Goal: Check status: Check status

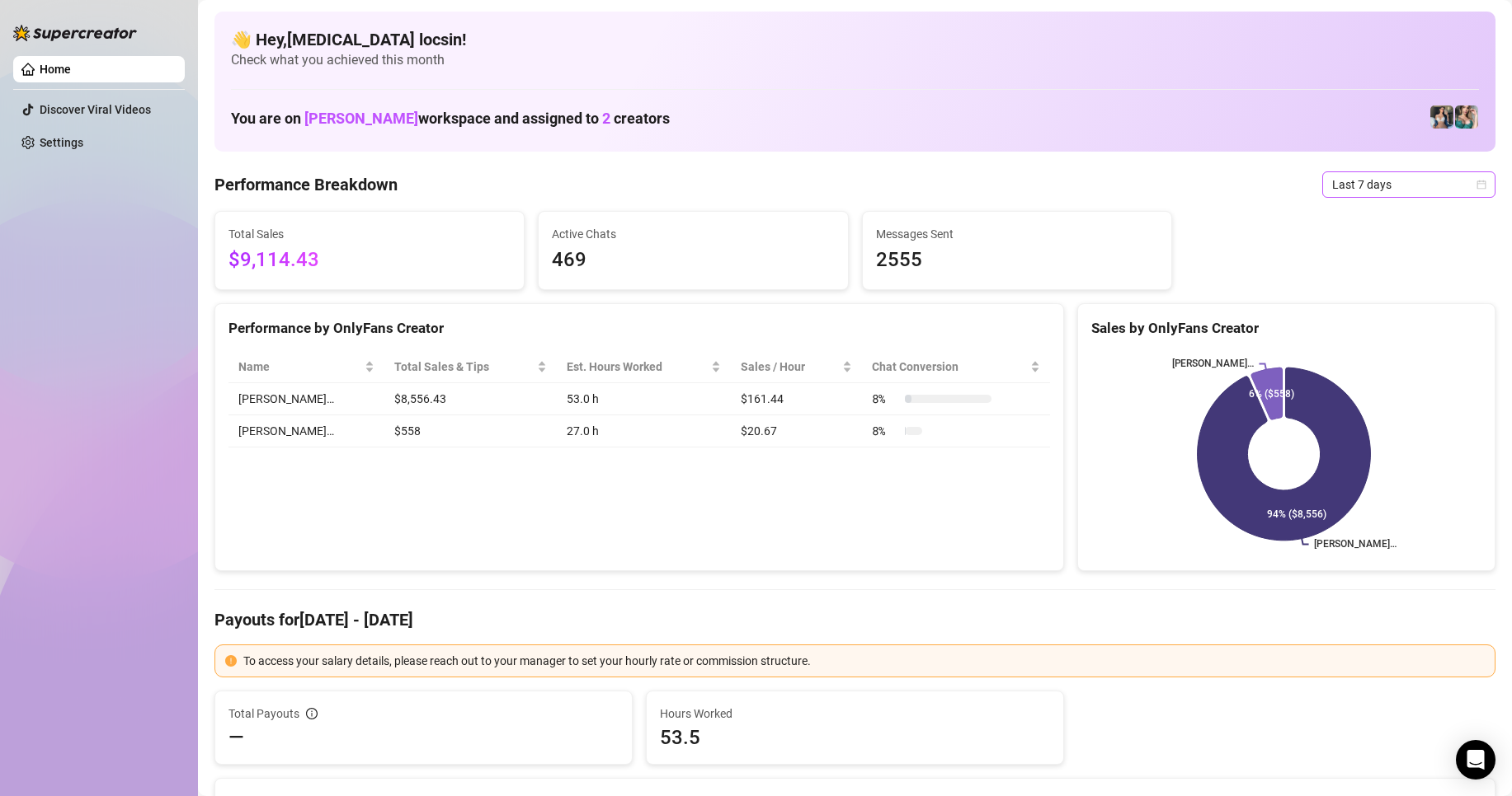
click at [1359, 178] on span "Last 7 days" at bounding box center [1408, 185] width 153 height 25
click at [1399, 316] on div "Custom date" at bounding box center [1395, 322] width 146 height 18
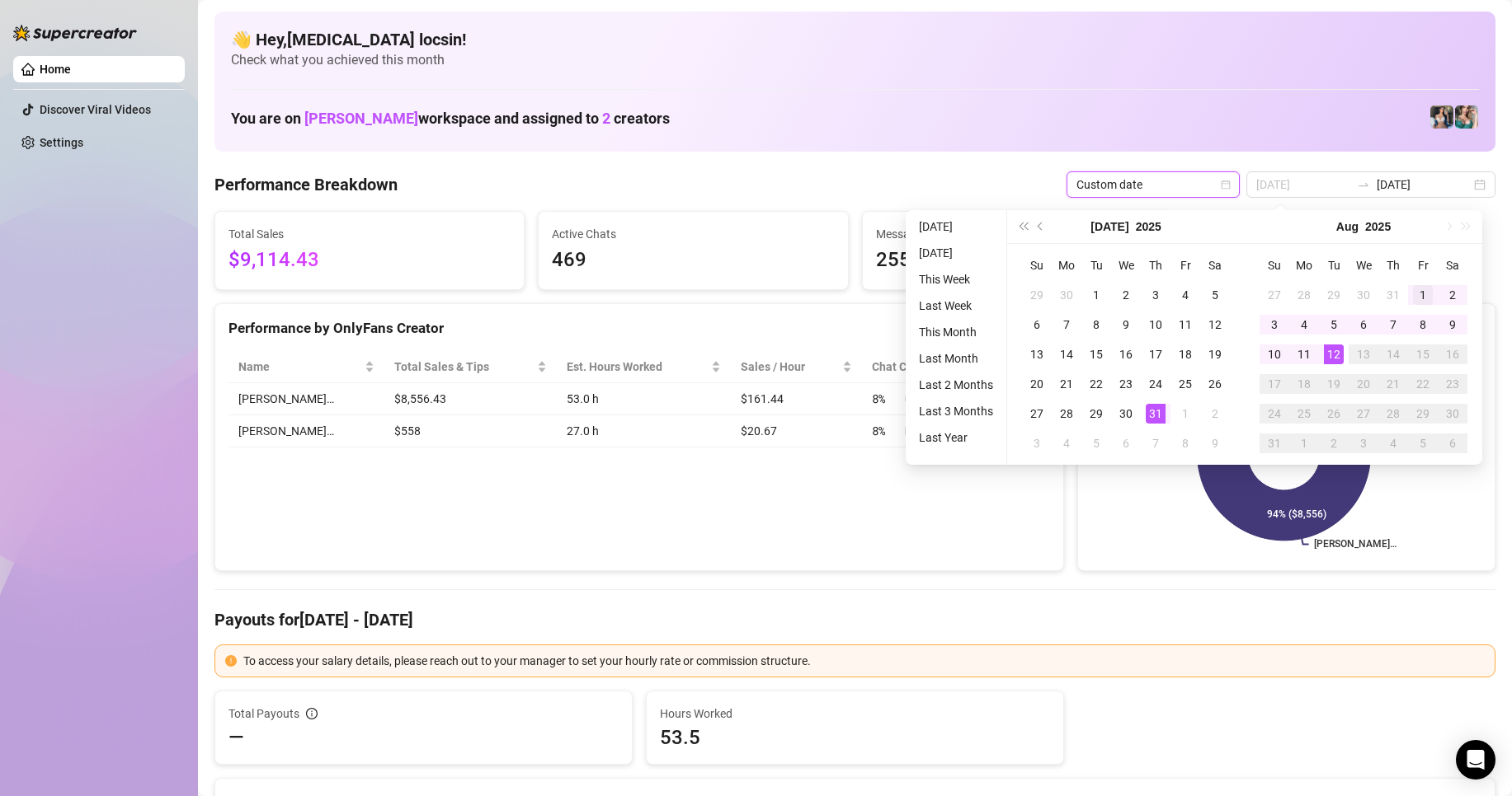
type input "[DATE]"
click at [1423, 297] on div "1" at bounding box center [1422, 295] width 20 height 20
type input "[DATE]"
click at [1341, 356] on div "12" at bounding box center [1334, 354] width 20 height 20
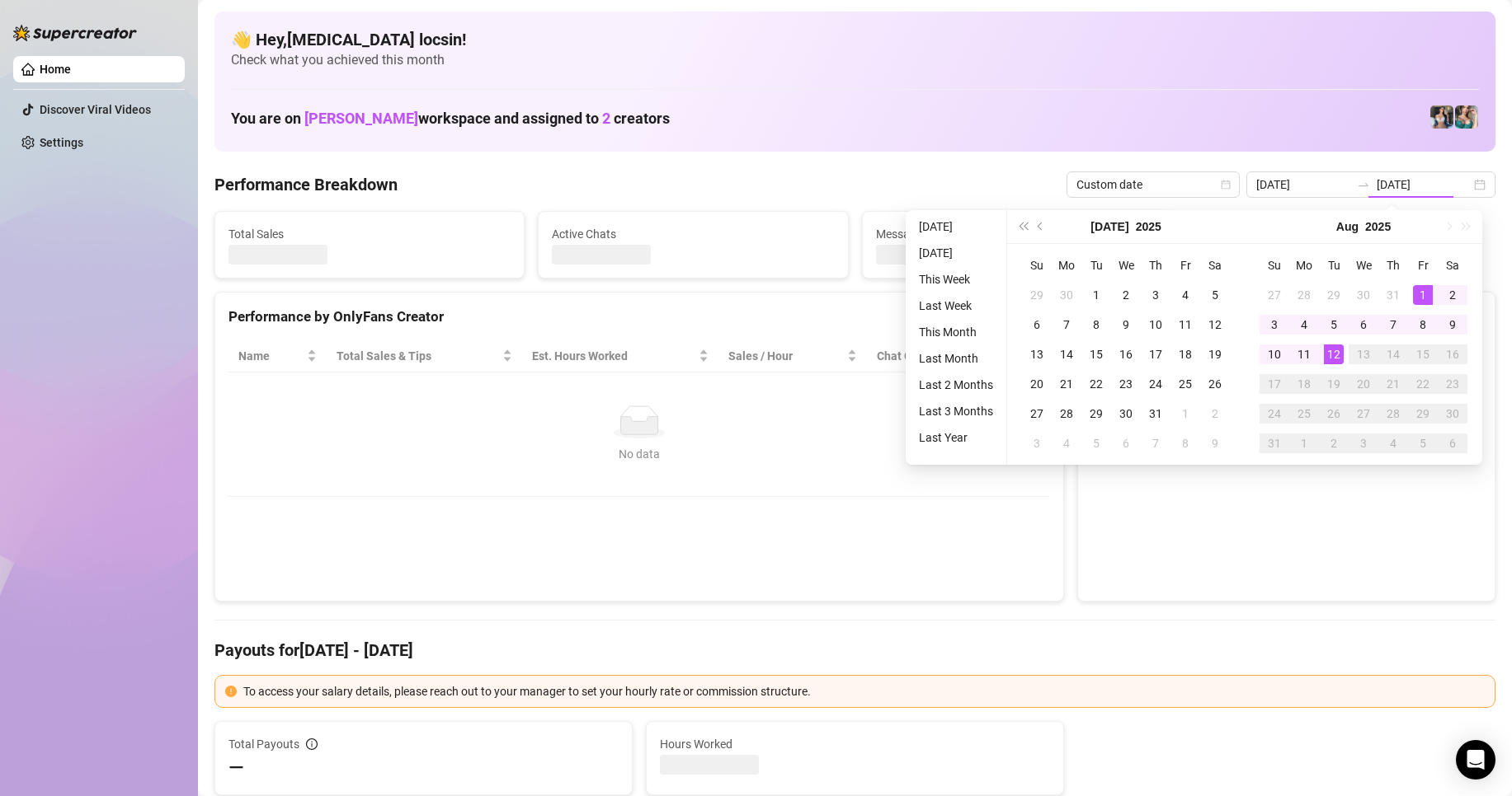
type input "[DATE]"
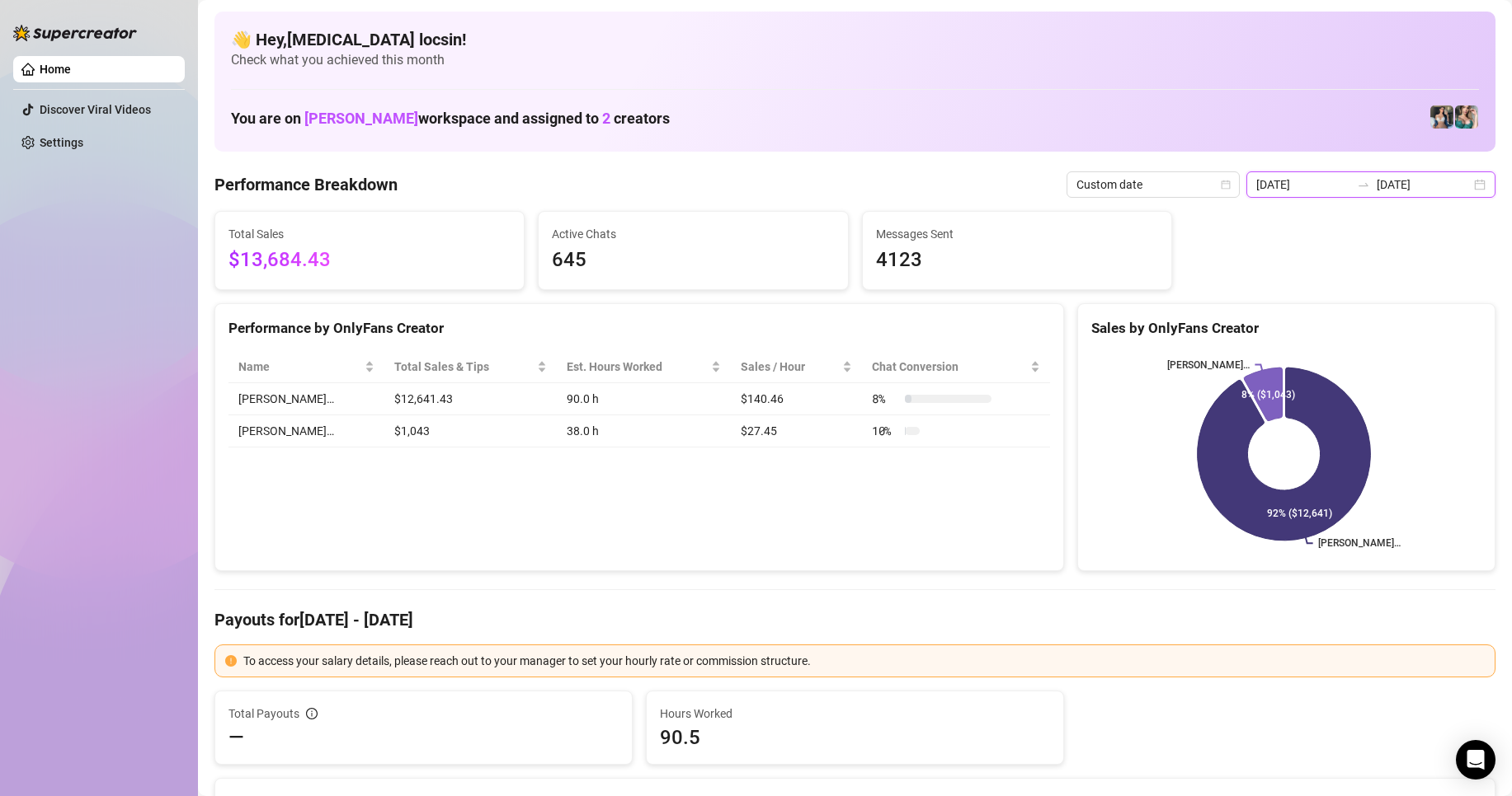
click at [1398, 177] on input "[DATE]" at bounding box center [1423, 184] width 94 height 18
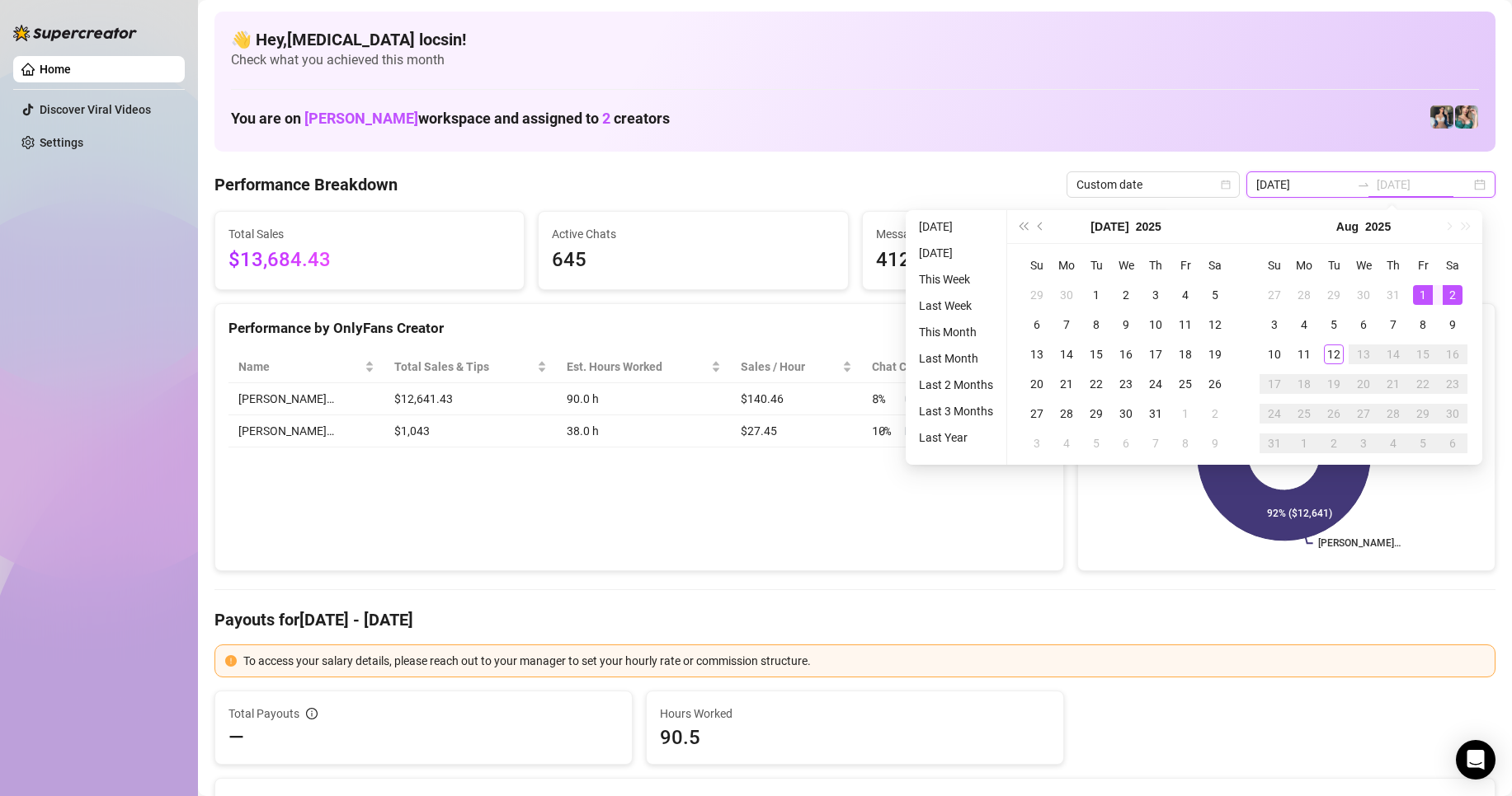
type input "[DATE]"
click at [1431, 295] on div "1" at bounding box center [1422, 295] width 20 height 20
click at [1341, 355] on div "12" at bounding box center [1334, 354] width 20 height 20
type input "[DATE]"
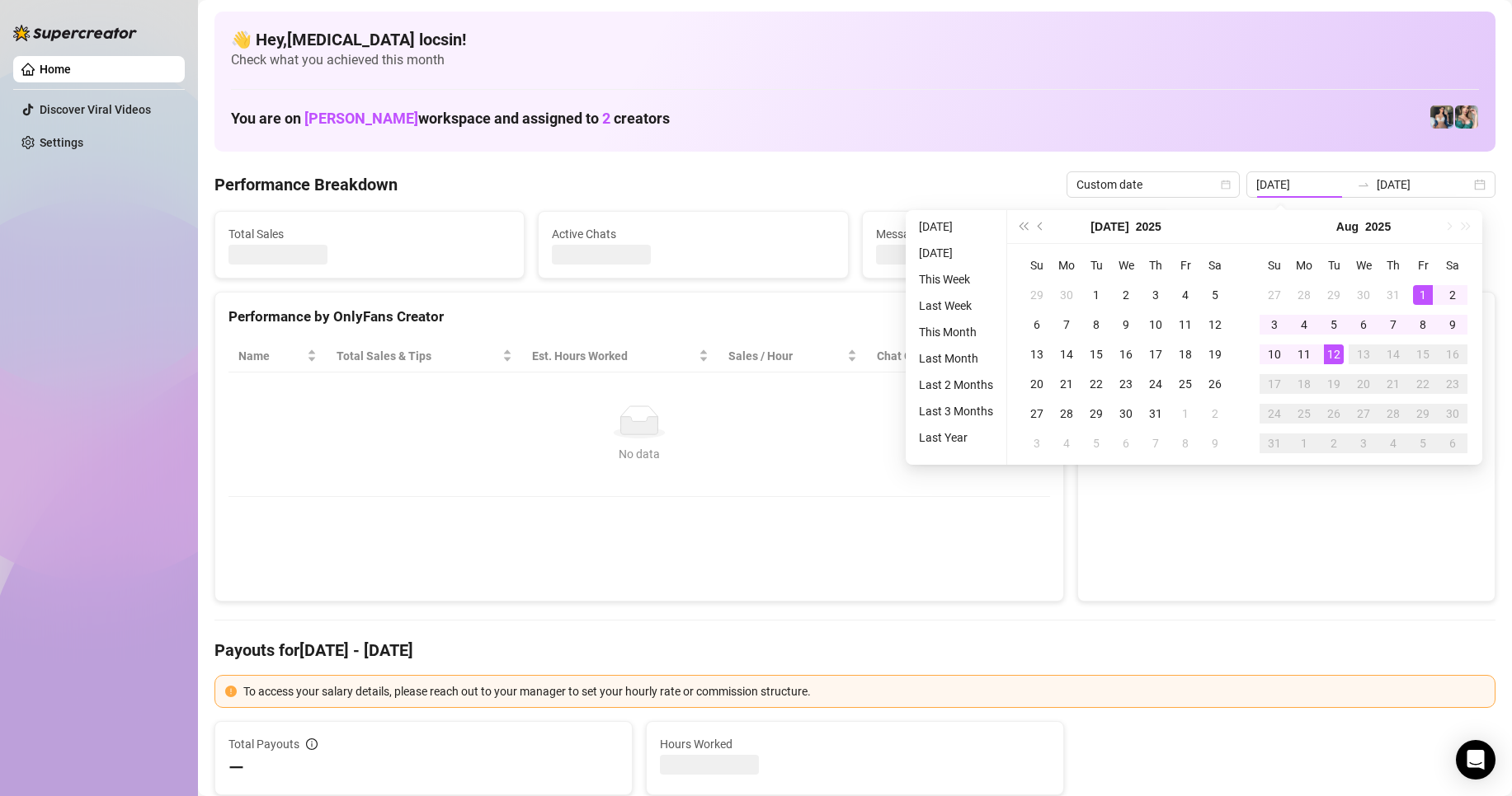
type input "[DATE]"
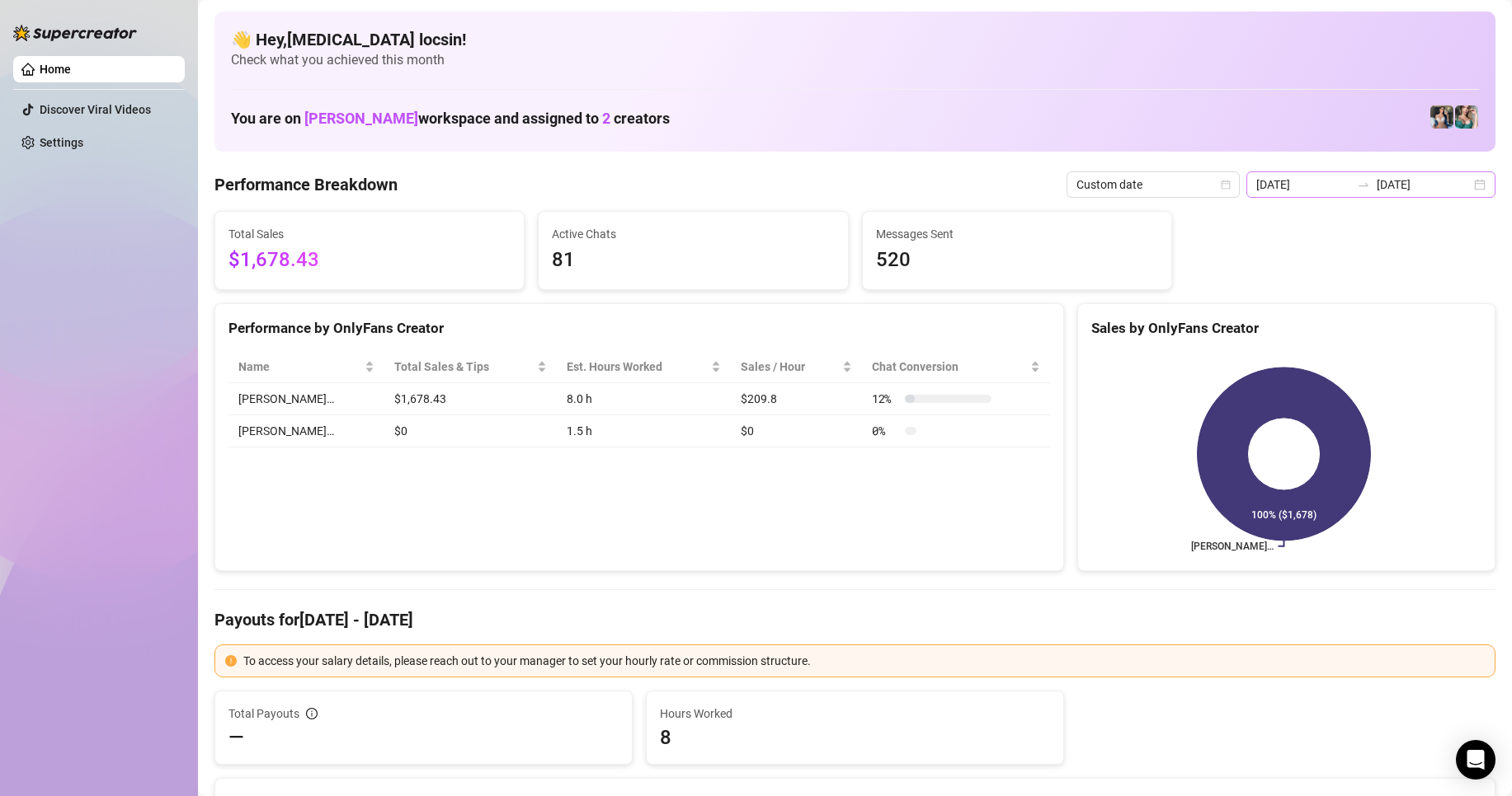
click at [1425, 174] on div "[DATE] [DATE]" at bounding box center [1370, 184] width 249 height 26
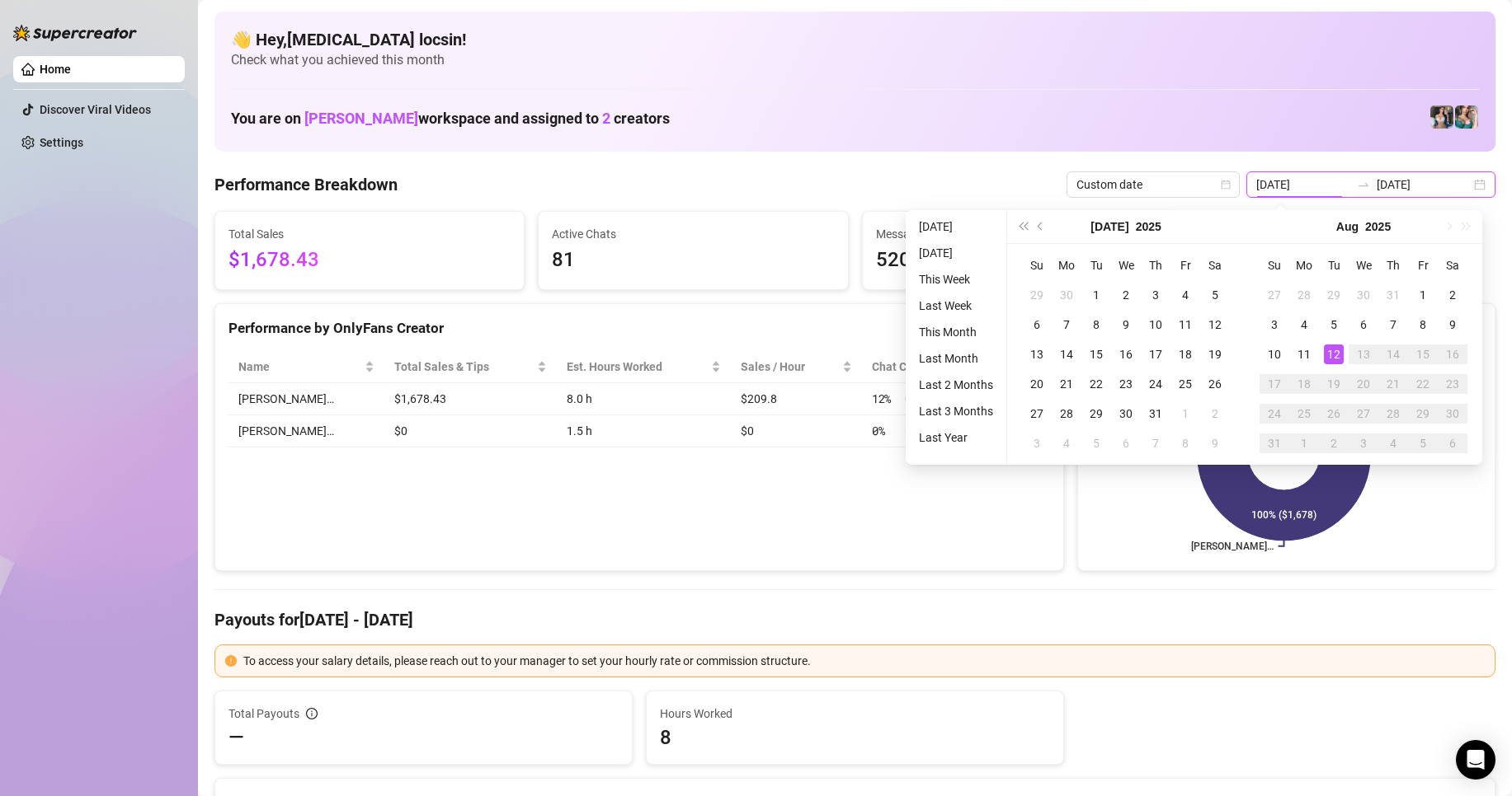
type input "[DATE]"
click at [632, 523] on div "Performance by OnlyFans Creator Name Total Sales & Tips Est. Hours Worked Sales…" at bounding box center [639, 437] width 849 height 269
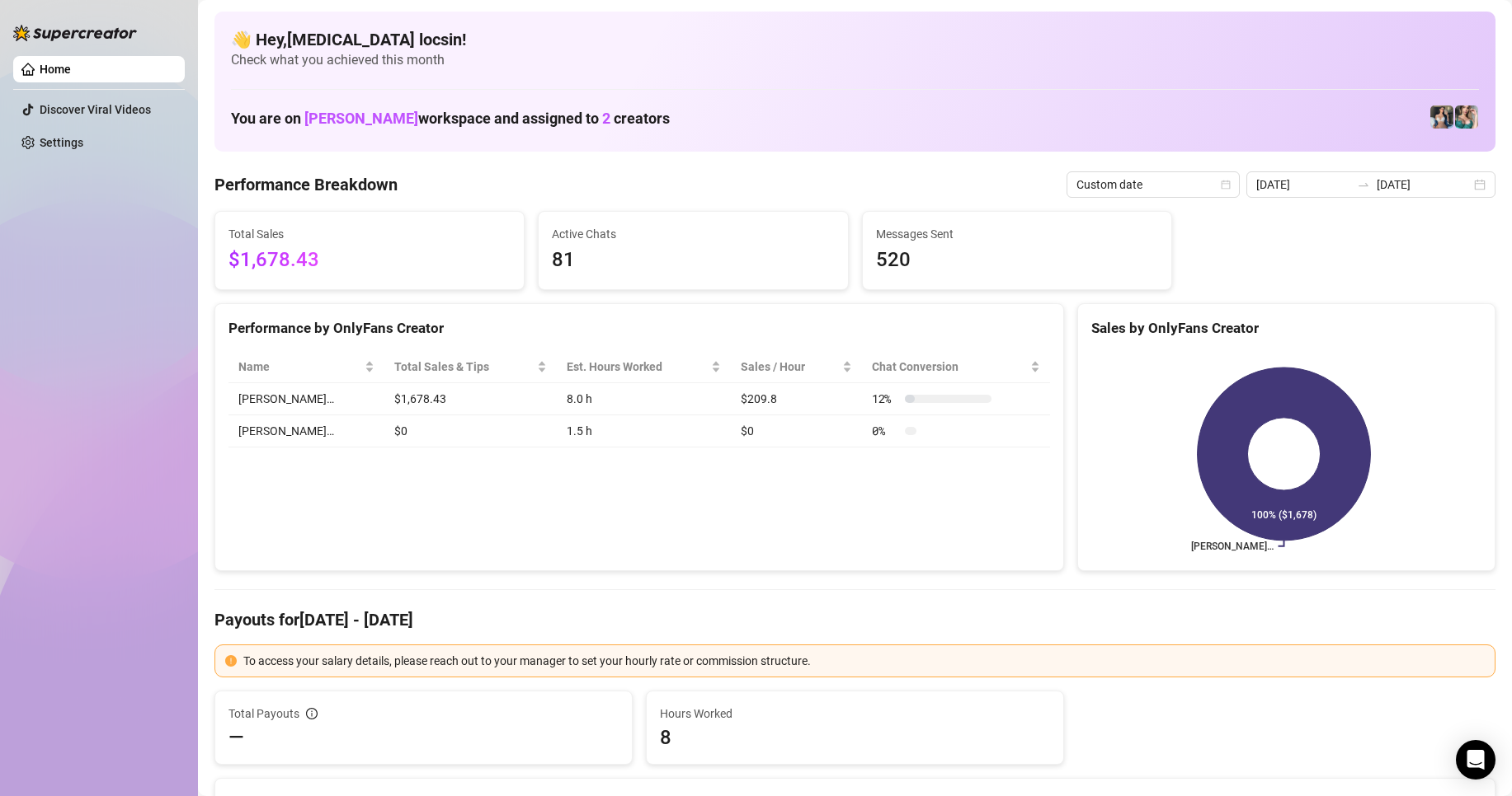
click at [635, 543] on div "Performance by OnlyFans Creator Name Total Sales & Tips Est. Hours Worked Sales…" at bounding box center [639, 437] width 849 height 269
click at [1402, 193] on input "[DATE]" at bounding box center [1423, 184] width 94 height 18
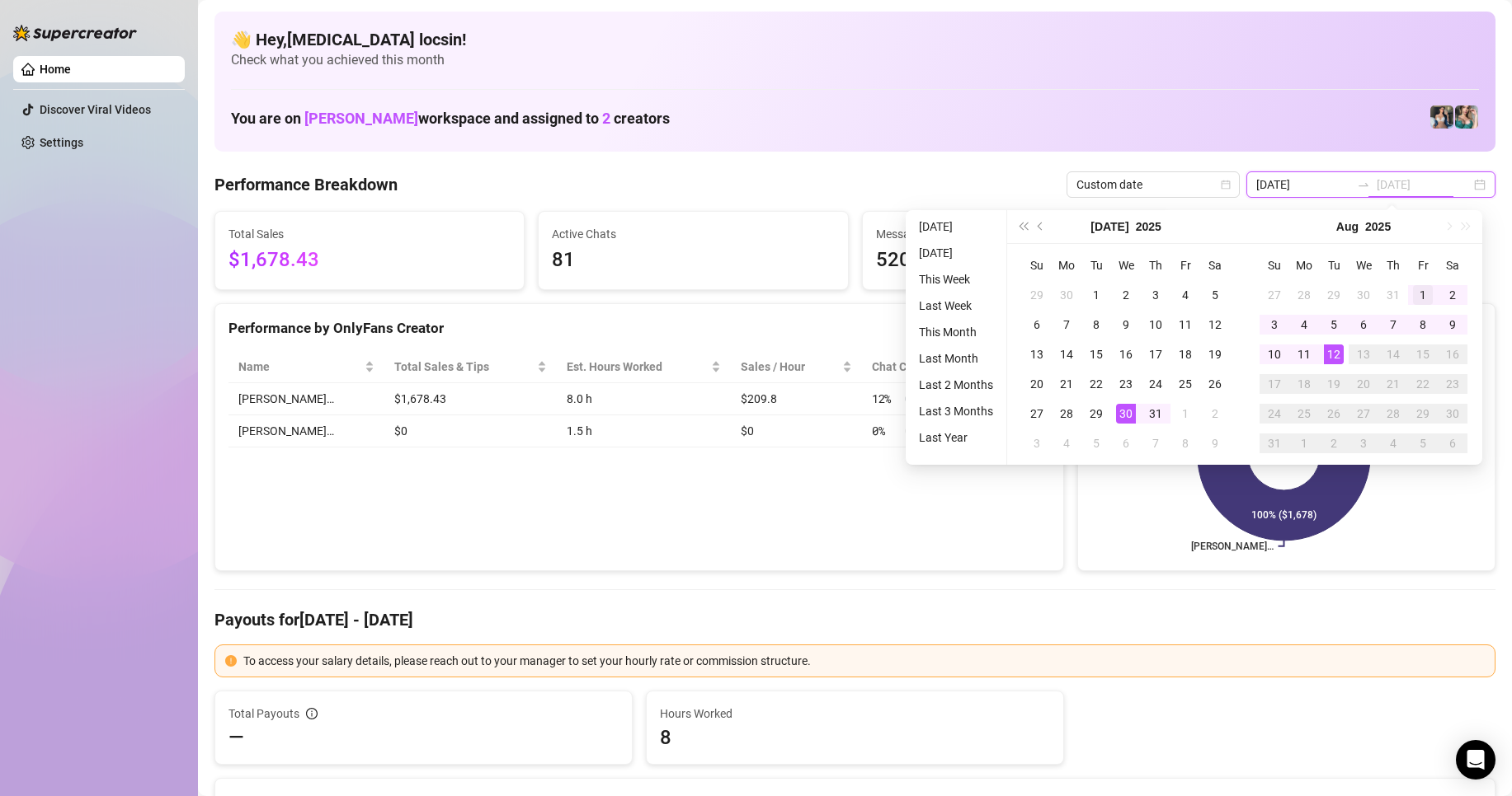
type input "[DATE]"
click at [1426, 296] on div "1" at bounding box center [1422, 295] width 20 height 20
type input "[DATE]"
click at [1337, 364] on div "12" at bounding box center [1334, 354] width 20 height 20
type input "[DATE]"
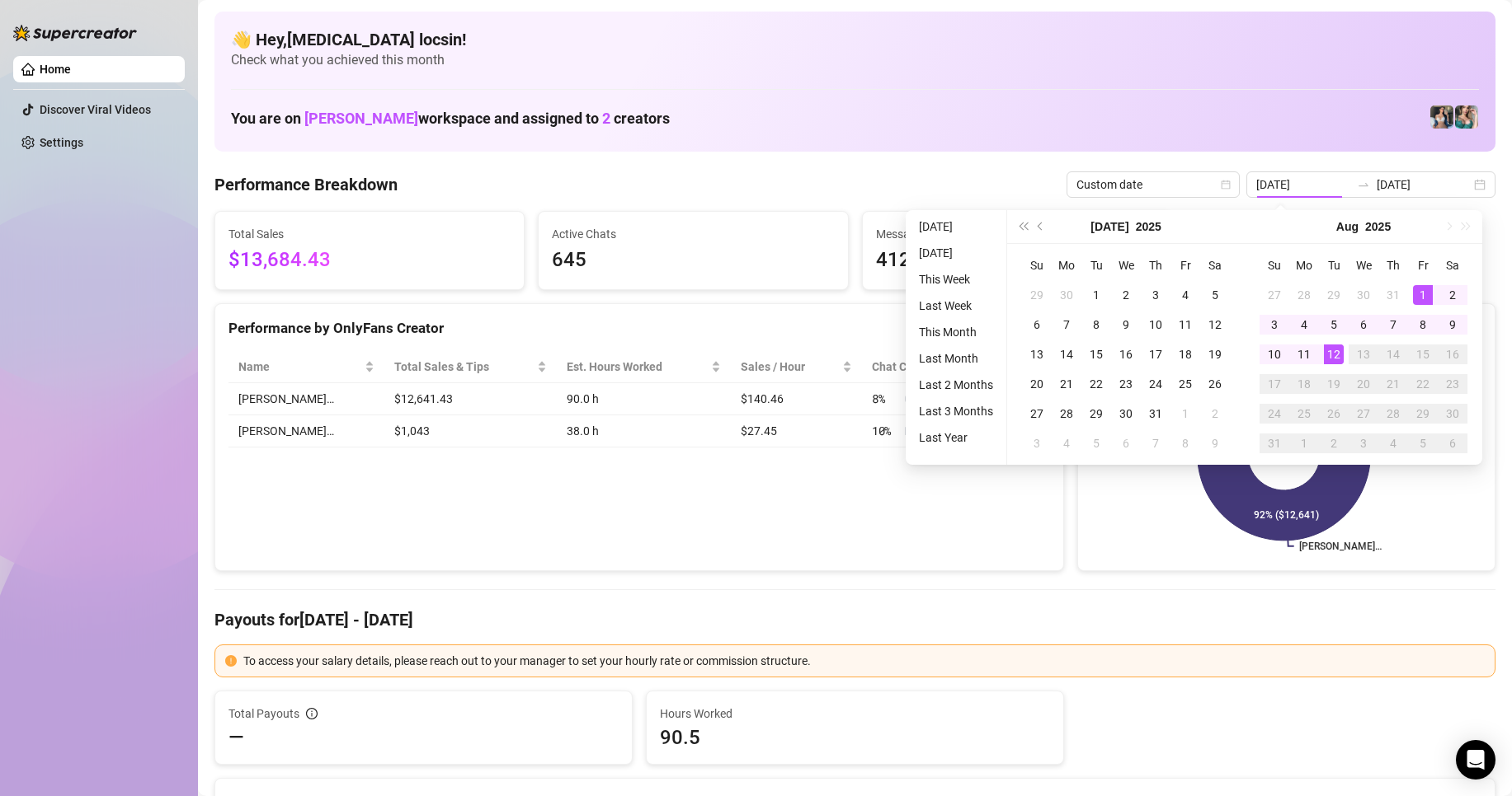
type input "[DATE]"
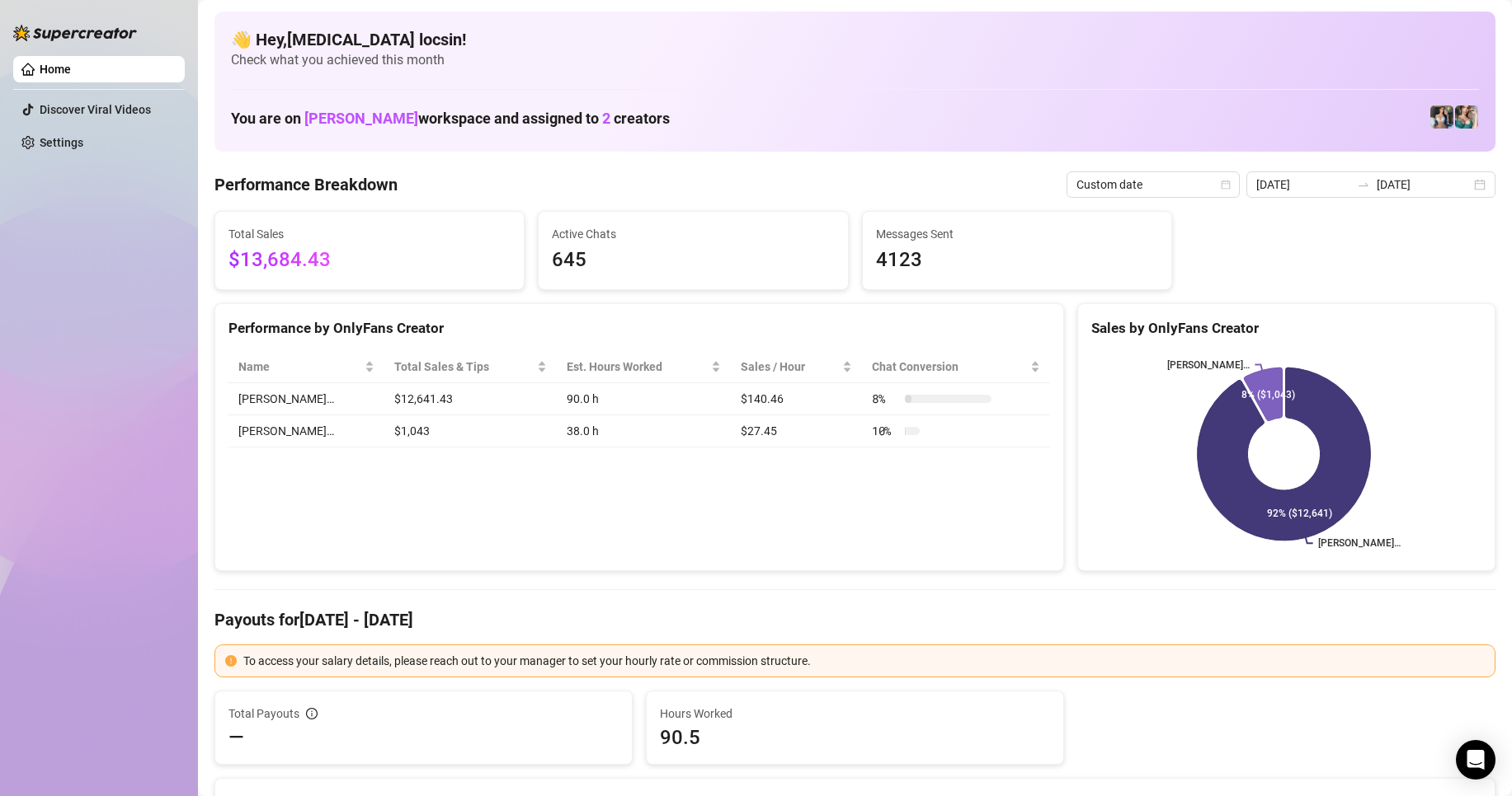
click at [1291, 261] on div "Total Sales $13,684.43 Active Chats 645 Messages Sent 4123" at bounding box center [855, 250] width 1294 height 79
